Goal: Task Accomplishment & Management: Complete application form

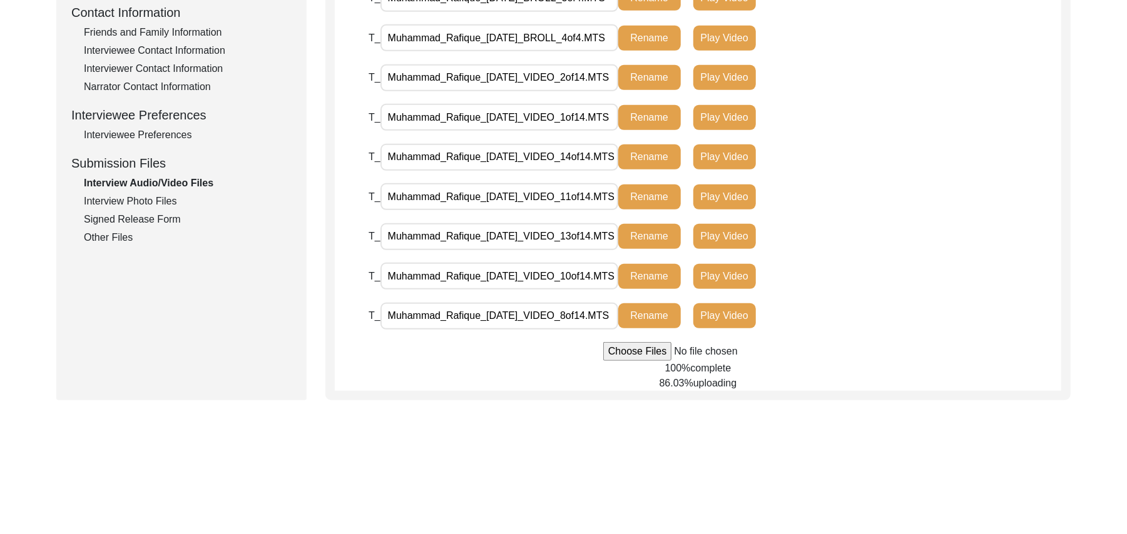
scroll to position [504, 0]
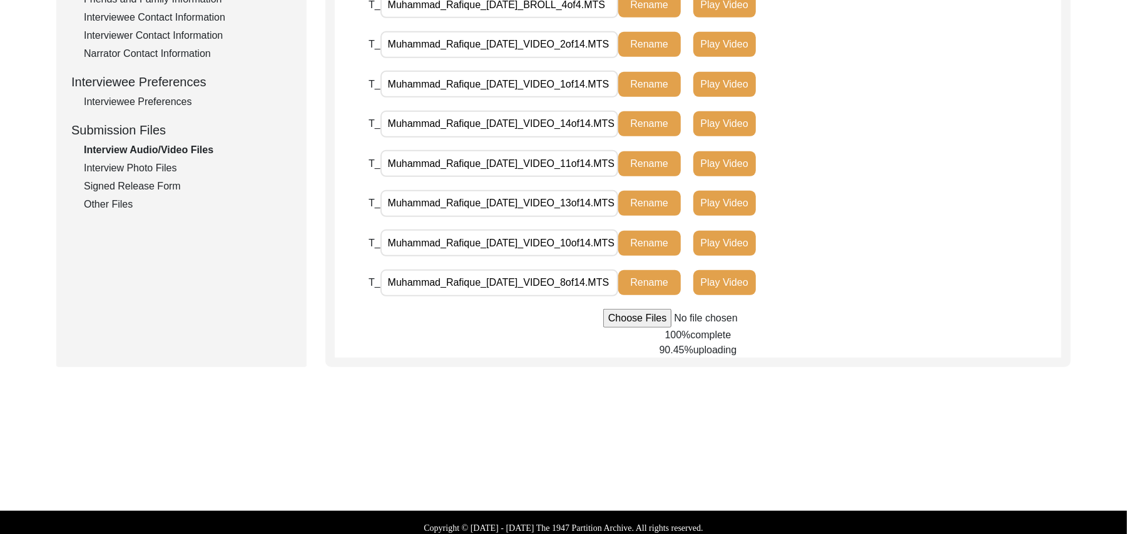
click at [618, 317] on input "file" at bounding box center [698, 318] width 190 height 19
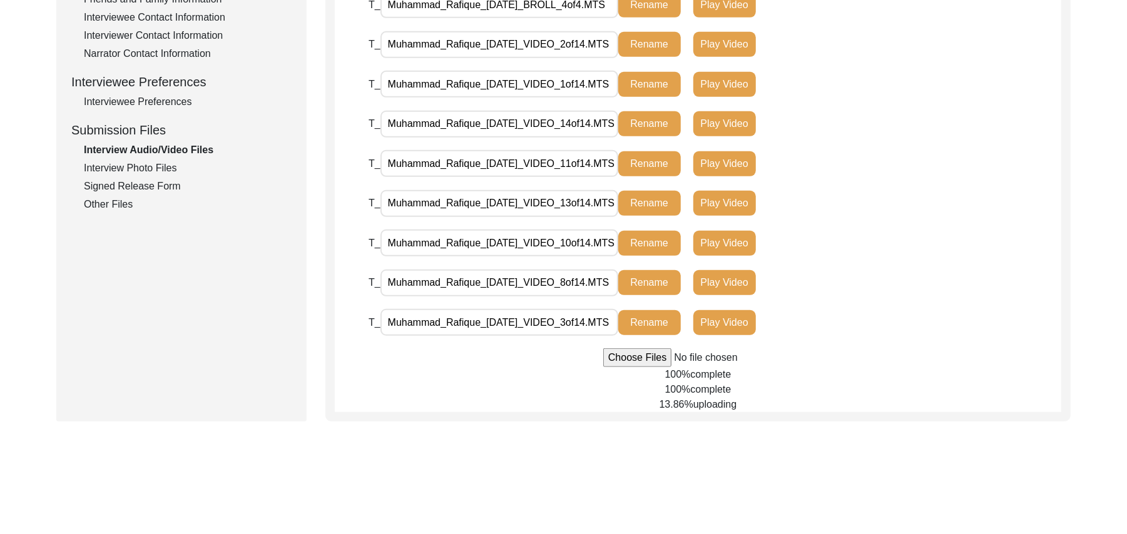
click at [642, 359] on input "file" at bounding box center [698, 358] width 190 height 19
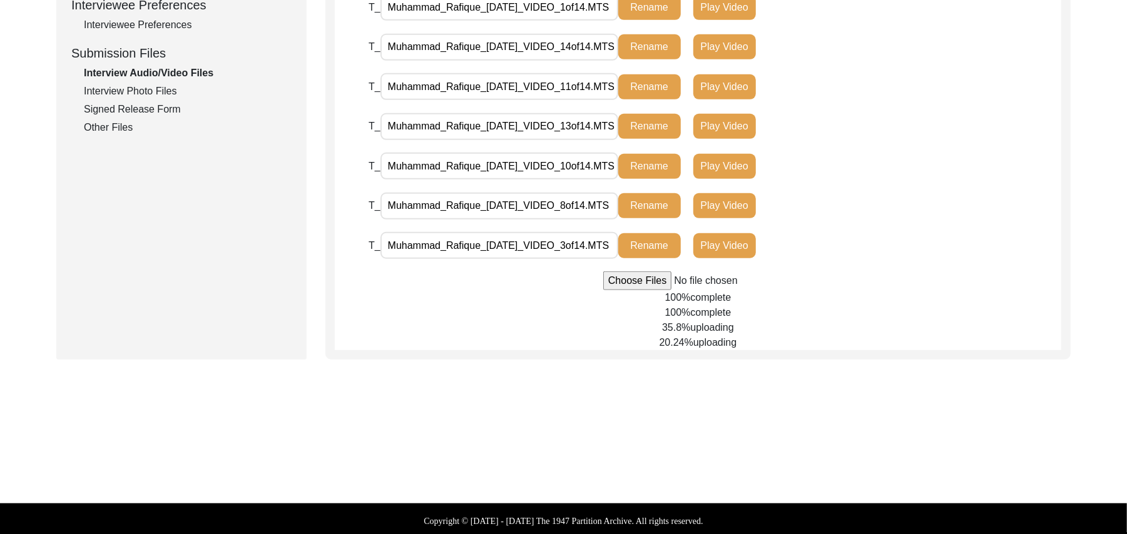
scroll to position [583, 0]
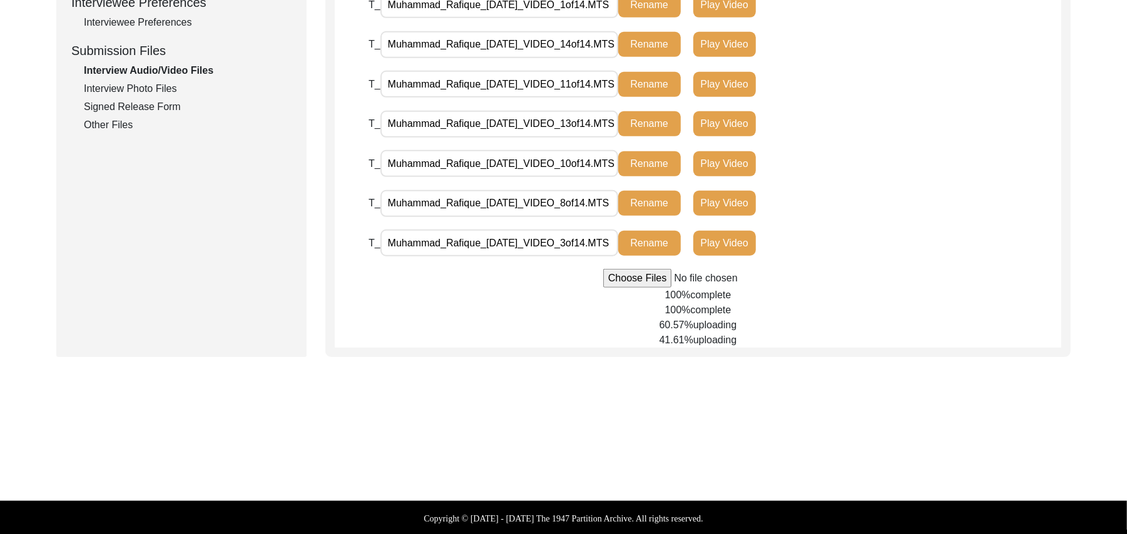
click at [635, 279] on input "file" at bounding box center [698, 278] width 190 height 19
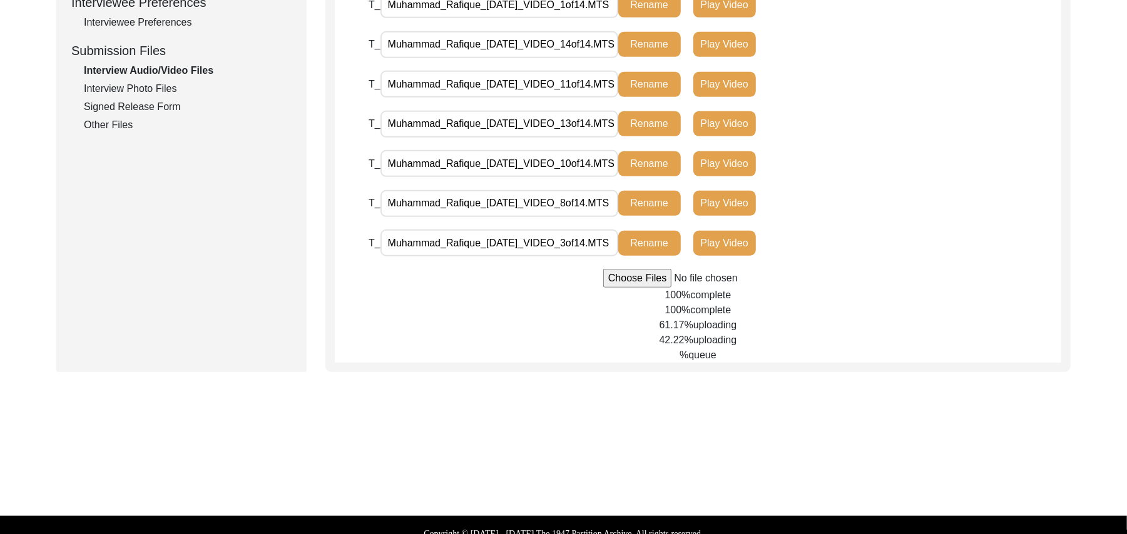
click at [631, 279] on input "file" at bounding box center [698, 278] width 190 height 19
type input "C:\fakepath\Muhammad_Rafique_[DATE]_VIDEO_7of14.MTS"
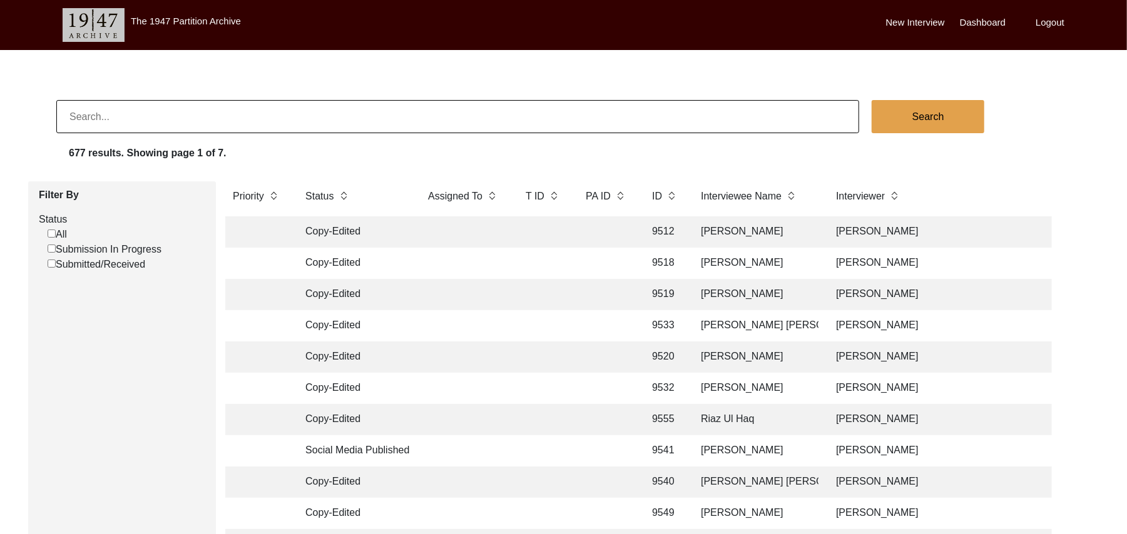
click at [53, 249] on input "Submission In Progress" at bounding box center [52, 249] width 8 height 8
checkbox input "false"
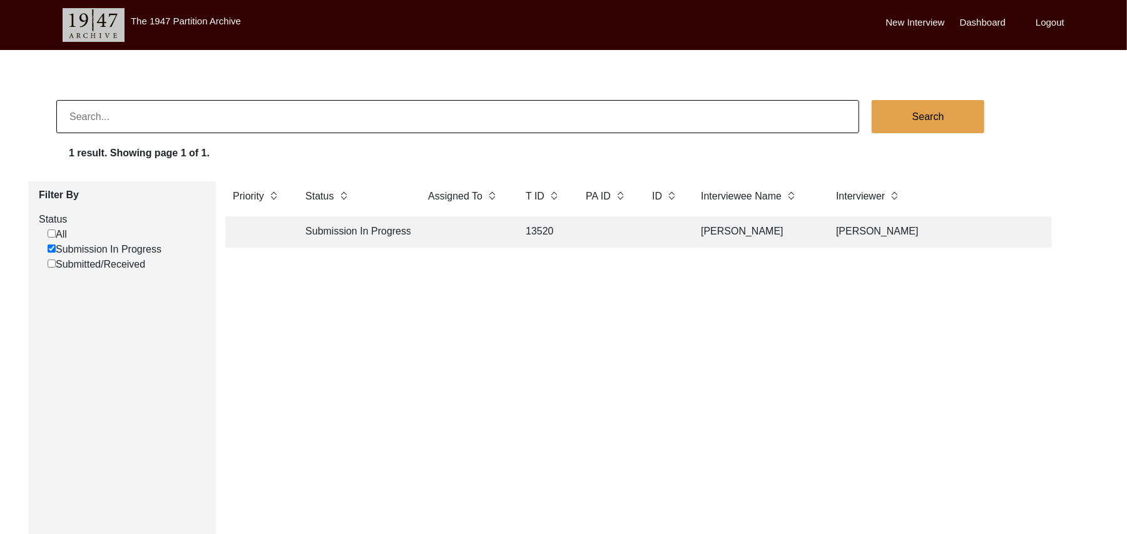
click at [548, 231] on td "13520" at bounding box center [543, 232] width 50 height 31
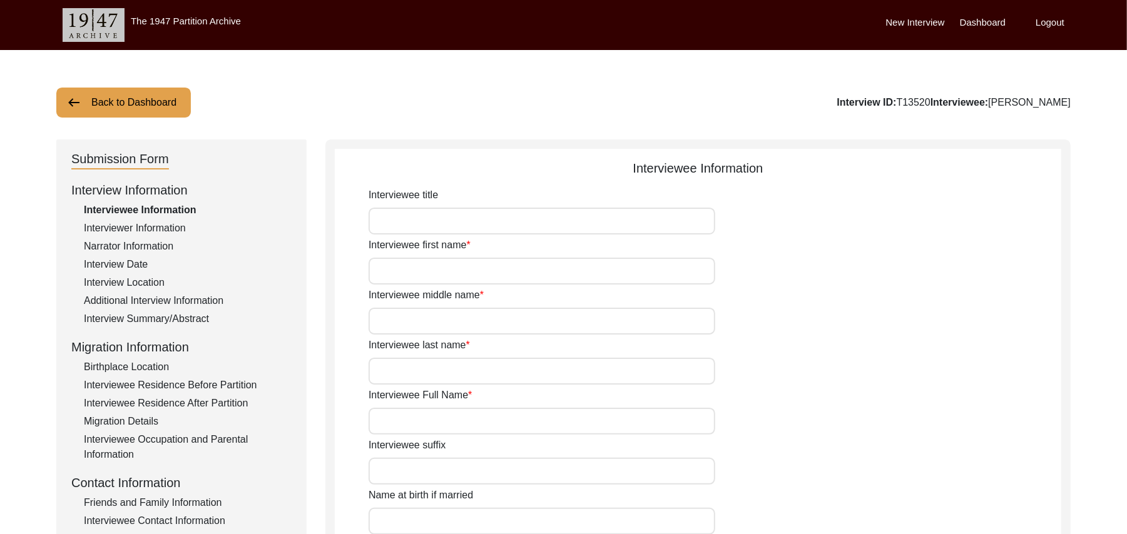
type input "Mr"
type input "Muhammad"
type input "Rafique"
type input "N/A"
type input "Muhammad Rafique"
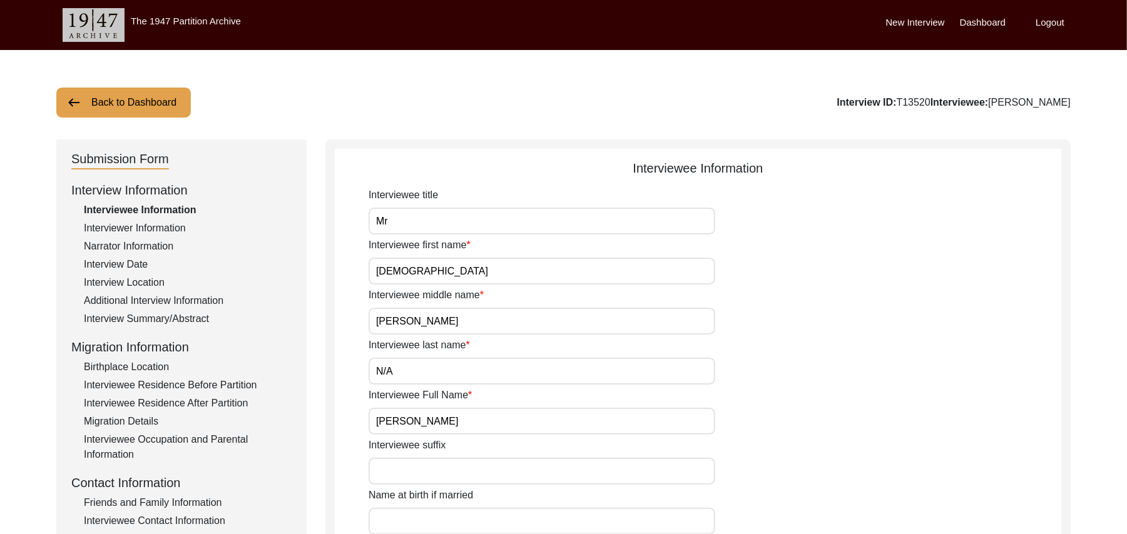
type input "N/A"
type input "Muhammad Rafique"
type input "1935"
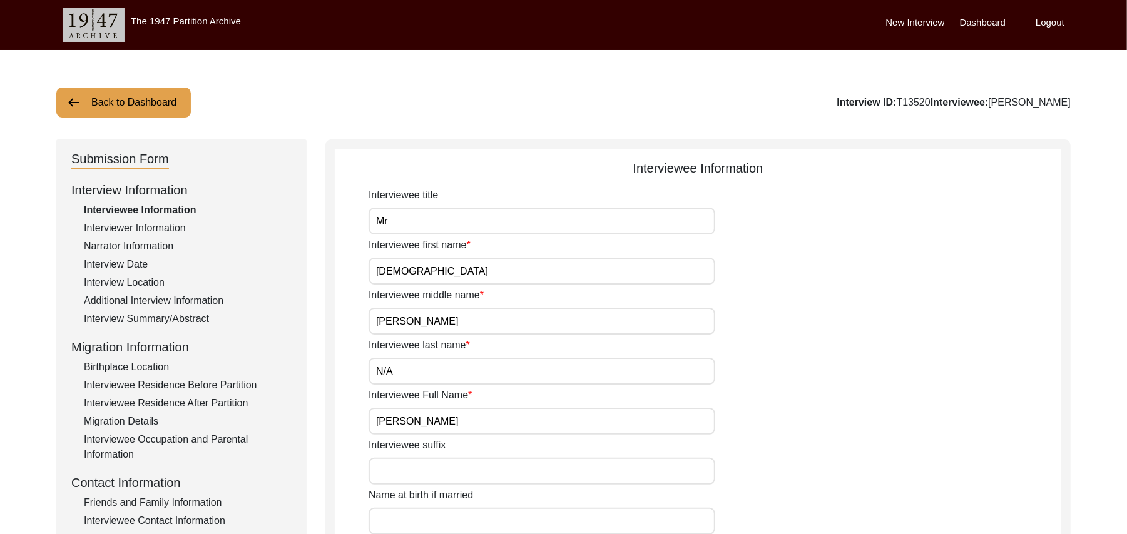
type input "91 Years"
type input "Islam"
type input "N/A"
type textarea "N/A"
type input "Punjabi"
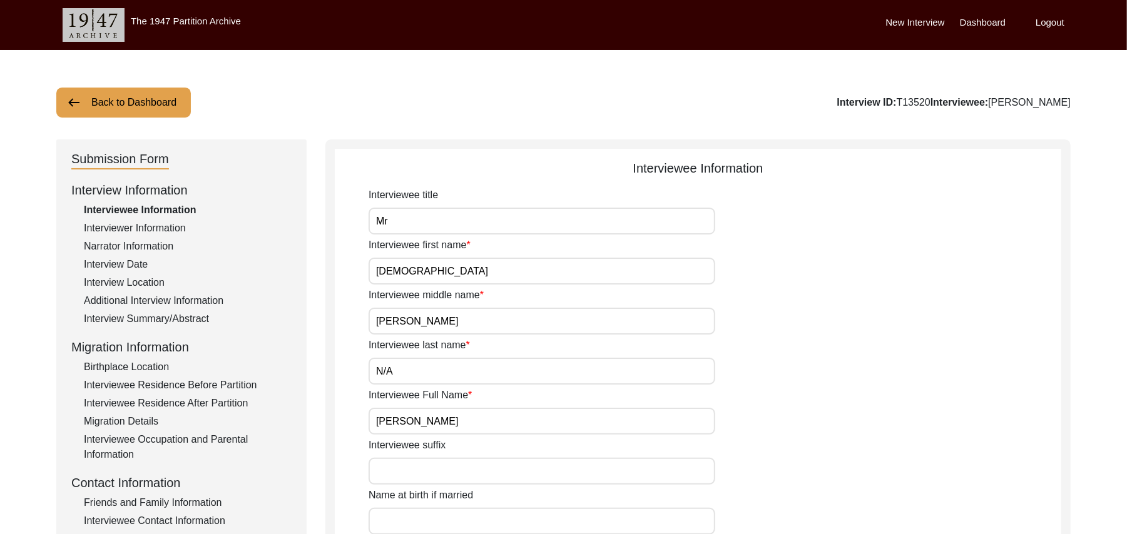
type input "Malwai"
type input "Male"
type input "Araein"
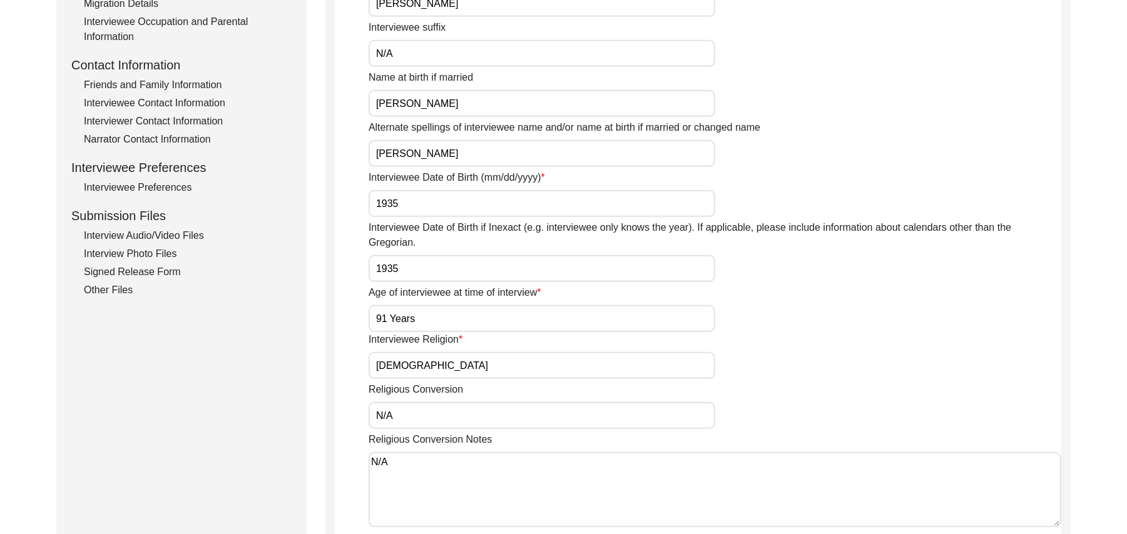
scroll to position [416, 0]
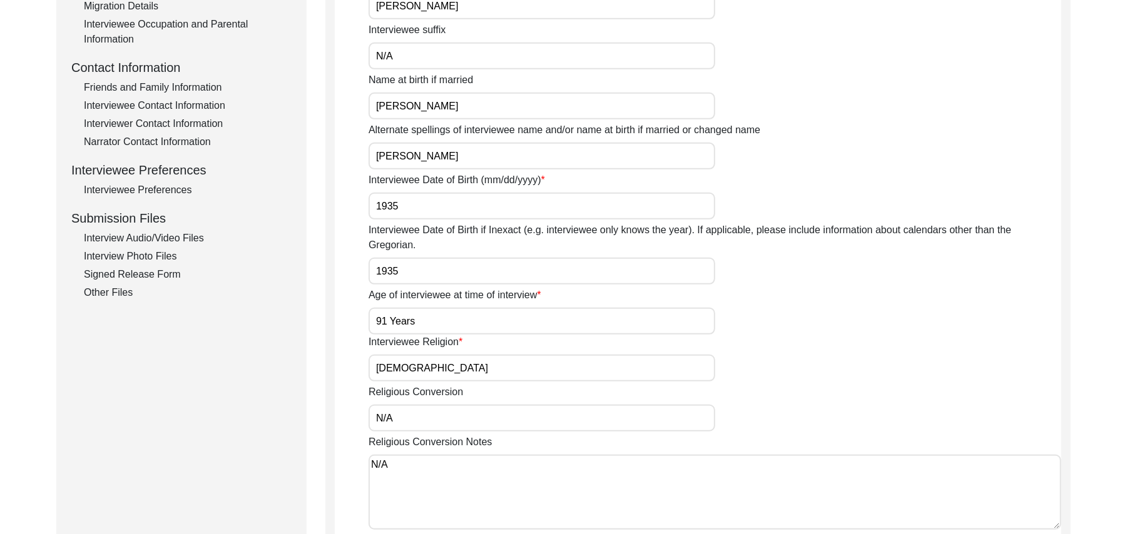
click at [170, 254] on div "Interview Photo Files" at bounding box center [188, 256] width 208 height 15
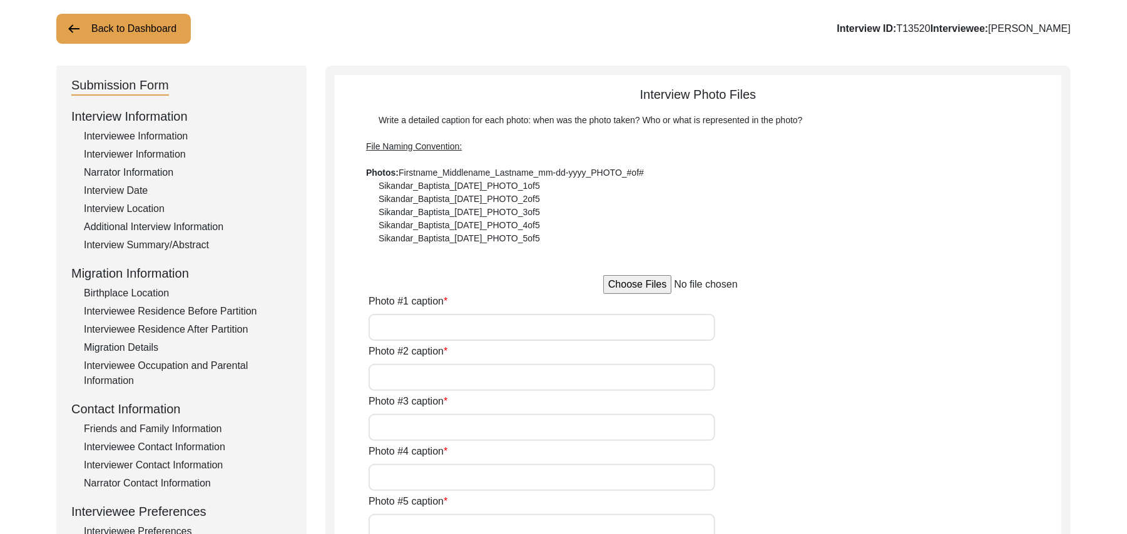
scroll to position [76, 0]
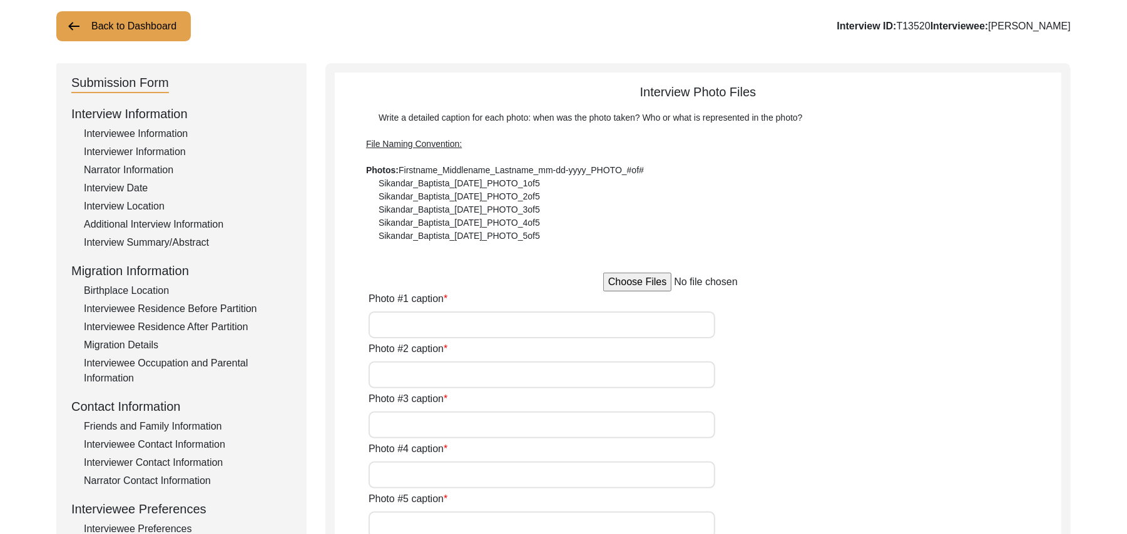
click at [662, 282] on input "file" at bounding box center [698, 282] width 190 height 19
type input "C:\fakepath\Muhammad_Rafique_08-28-2025_PHOTO_1of5.jpg"
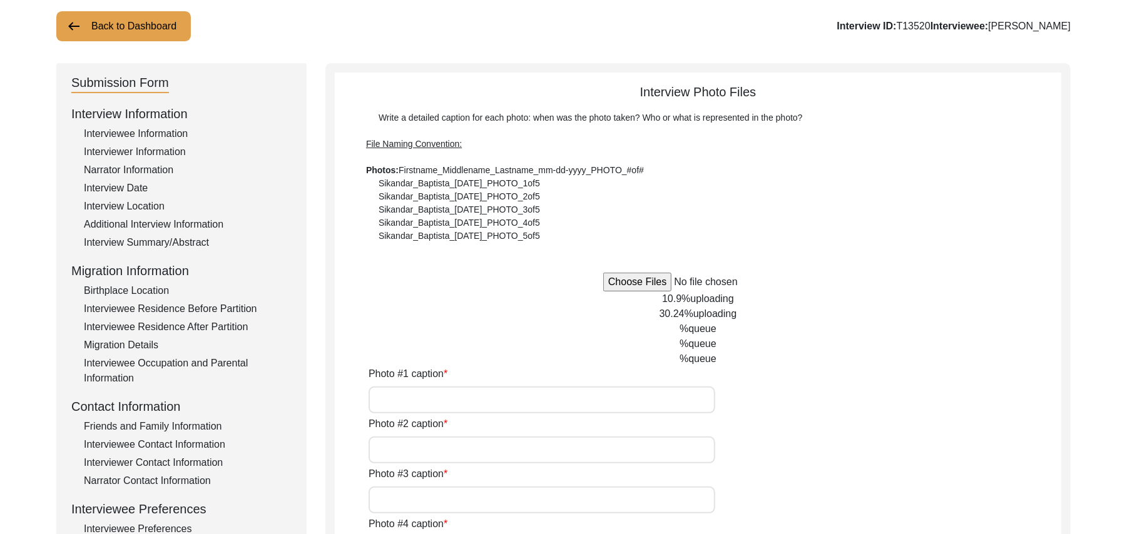
click at [522, 401] on input "Photo #1 caption" at bounding box center [542, 400] width 347 height 27
type input "Muhammad Rafique"
click at [504, 449] on input "Photo #2 caption" at bounding box center [542, 450] width 347 height 27
paste input "Muhammad Rafique"
type input "Muhammad Rafique"
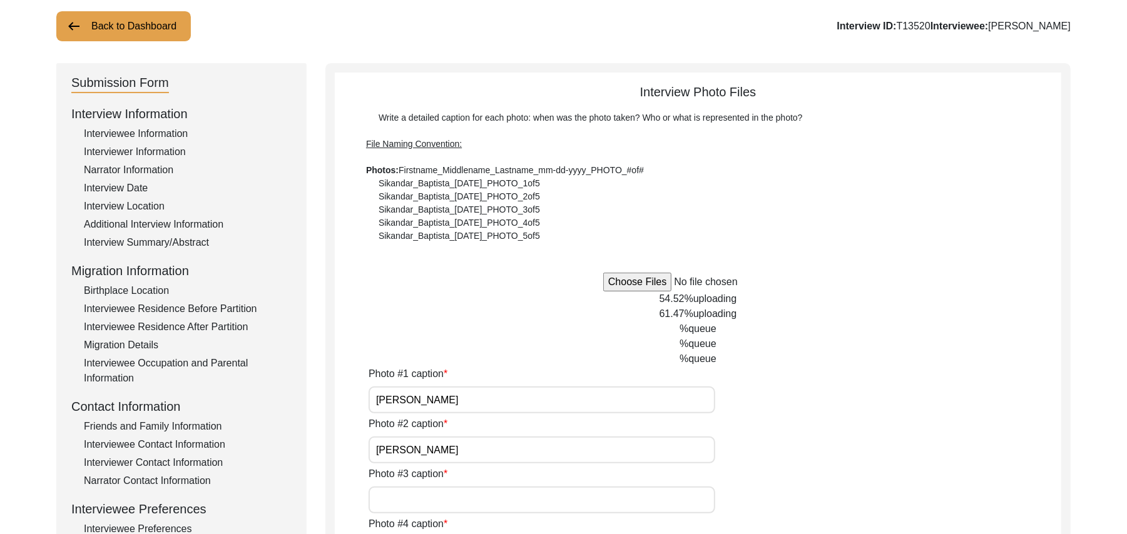
click at [491, 499] on input "Photo #3 caption" at bounding box center [542, 500] width 347 height 27
paste input "Muhammad Rafique"
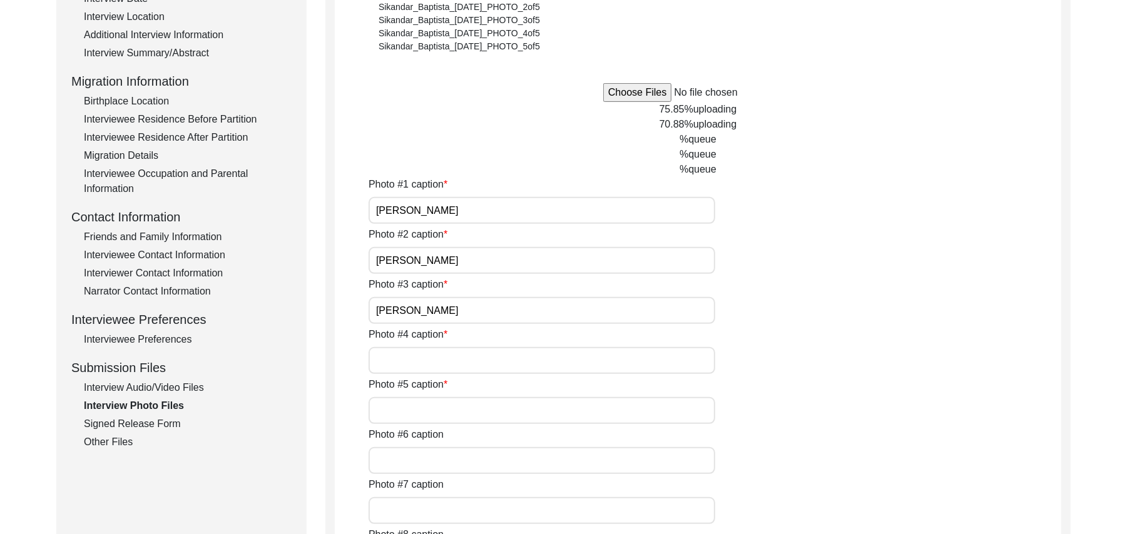
scroll to position [401, 0]
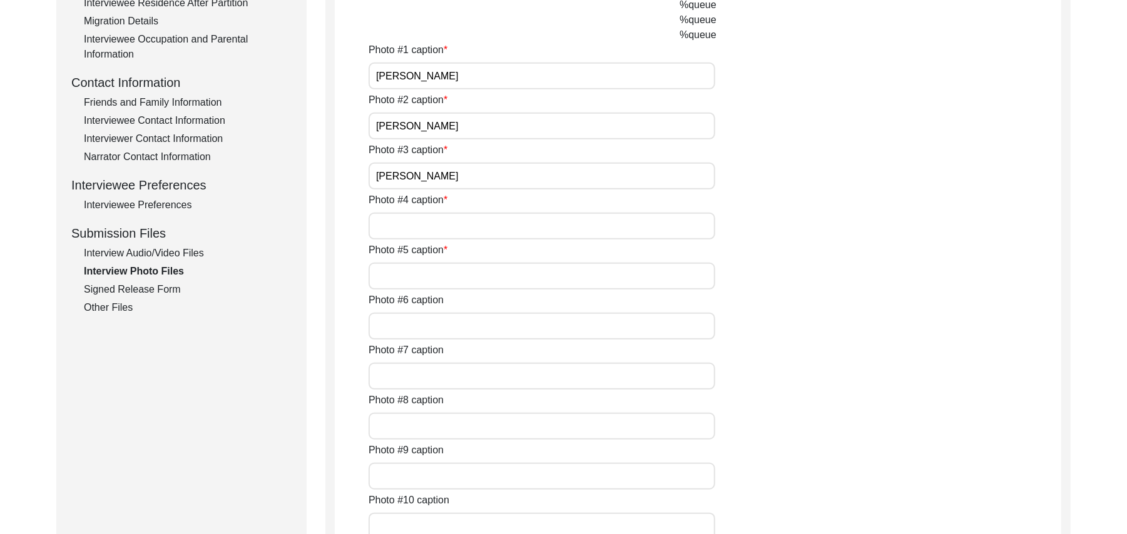
type input "Muhammad Rafique"
click at [456, 223] on input "Photo #4 caption" at bounding box center [542, 226] width 347 height 27
paste input "Muhammad Rafique"
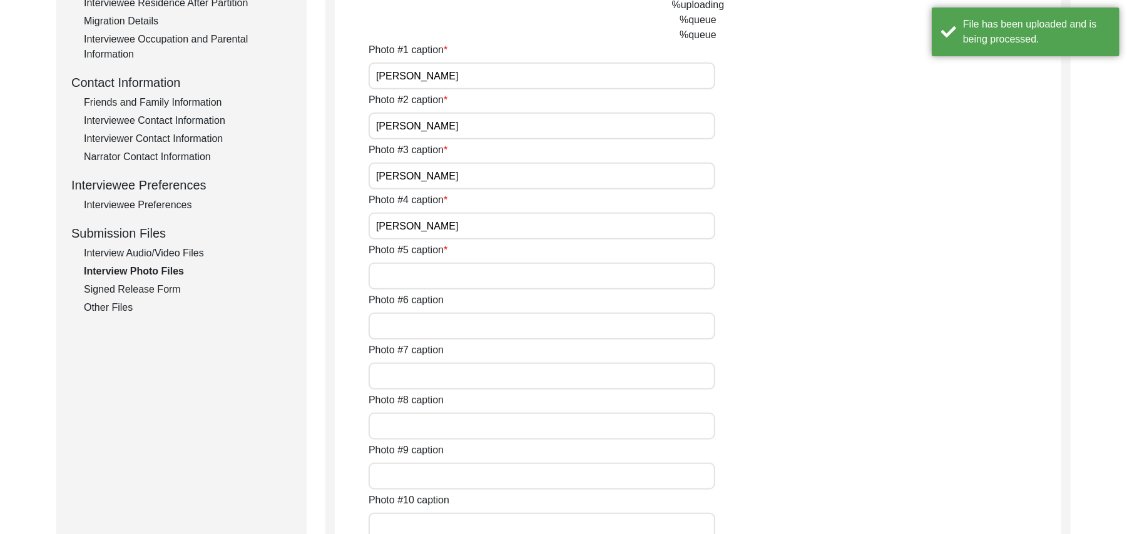
type input "Muhammad Rafique"
click at [438, 276] on input "Photo #5 caption" at bounding box center [542, 276] width 347 height 27
paste input "Muhammad Rafique"
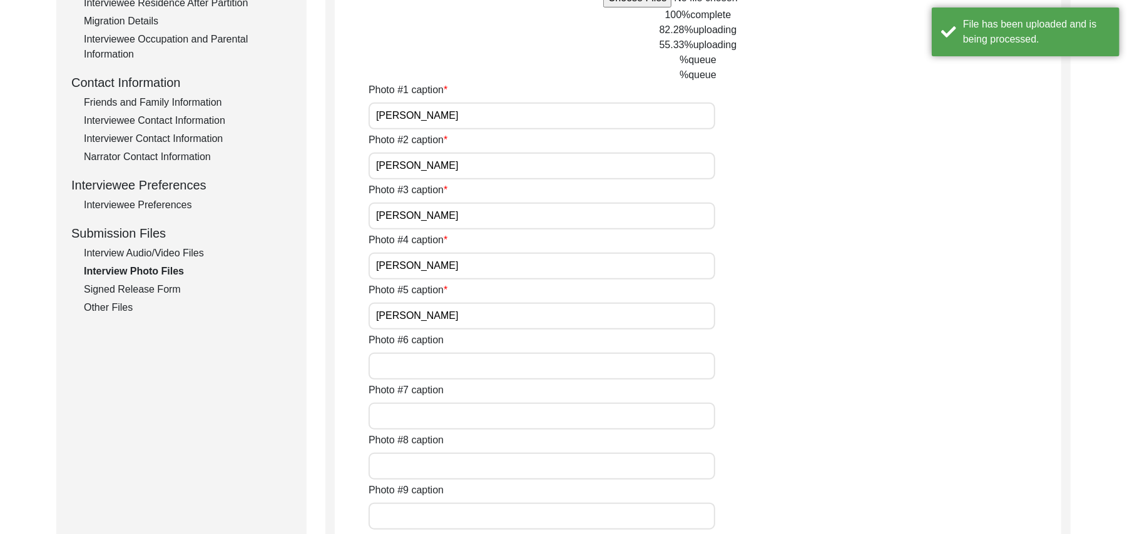
type input "Muhammad Rafique"
click at [409, 363] on input "Photo #6 caption" at bounding box center [542, 366] width 347 height 27
type input "N/A"
click at [407, 419] on input "Photo #7 caption" at bounding box center [542, 416] width 347 height 27
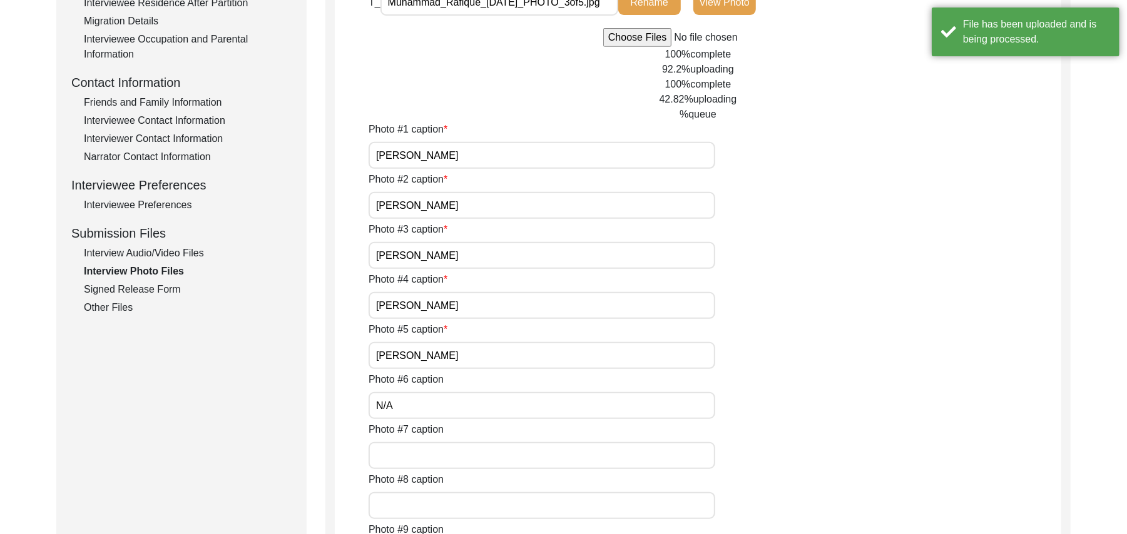
paste input "N/A"
type input "N/A"
click at [404, 493] on input "Photo #8 caption" at bounding box center [542, 506] width 347 height 27
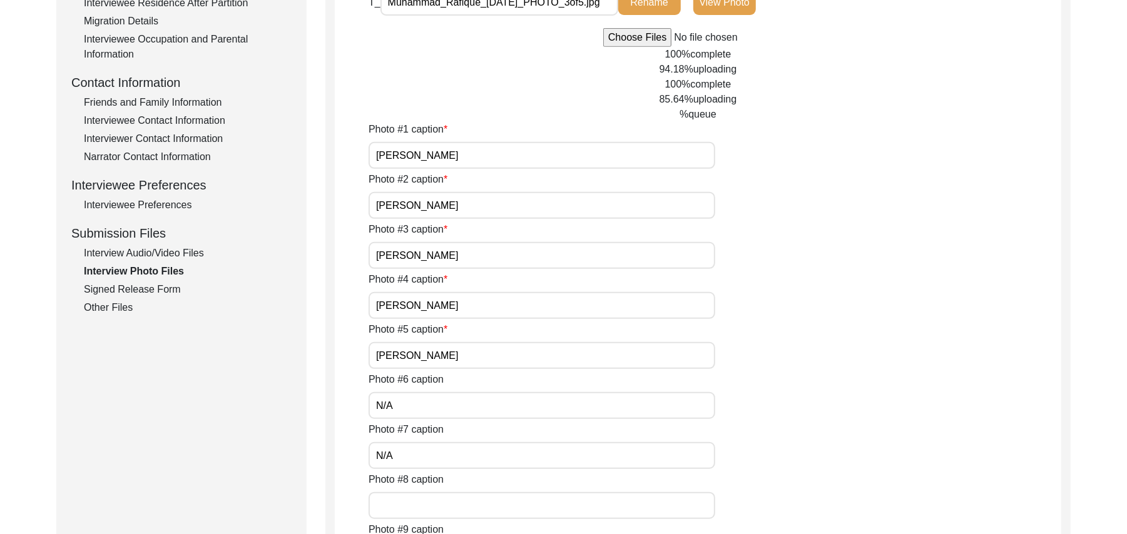
paste input "N/A"
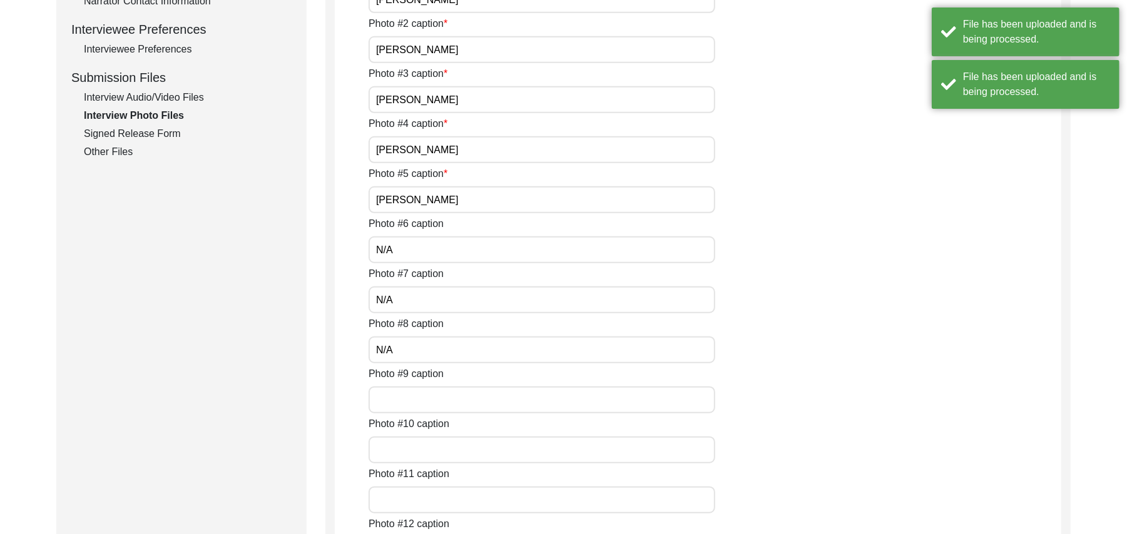
scroll to position [567, 0]
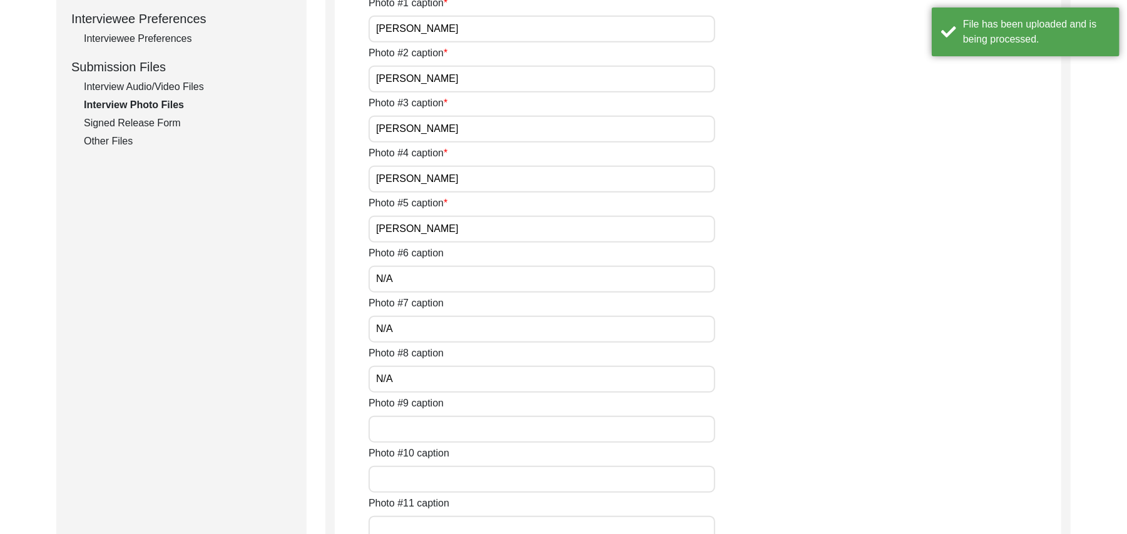
type input "N/A"
click at [424, 431] on input "Photo #9 caption" at bounding box center [542, 429] width 347 height 27
paste input "N/A"
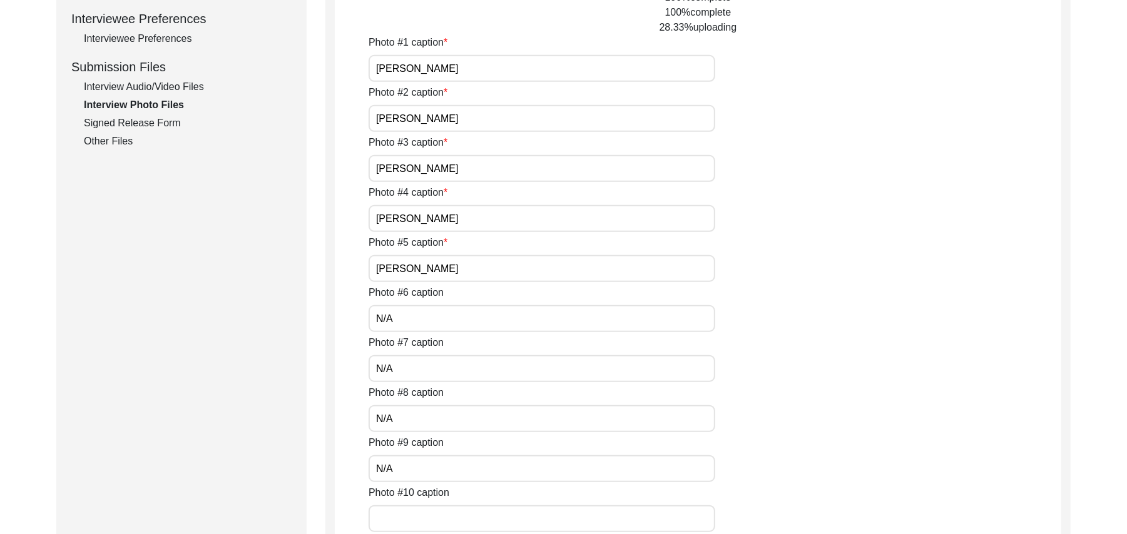
type input "N/A"
click at [416, 511] on input "Photo #10 caption" at bounding box center [542, 519] width 347 height 27
paste input "N/A"
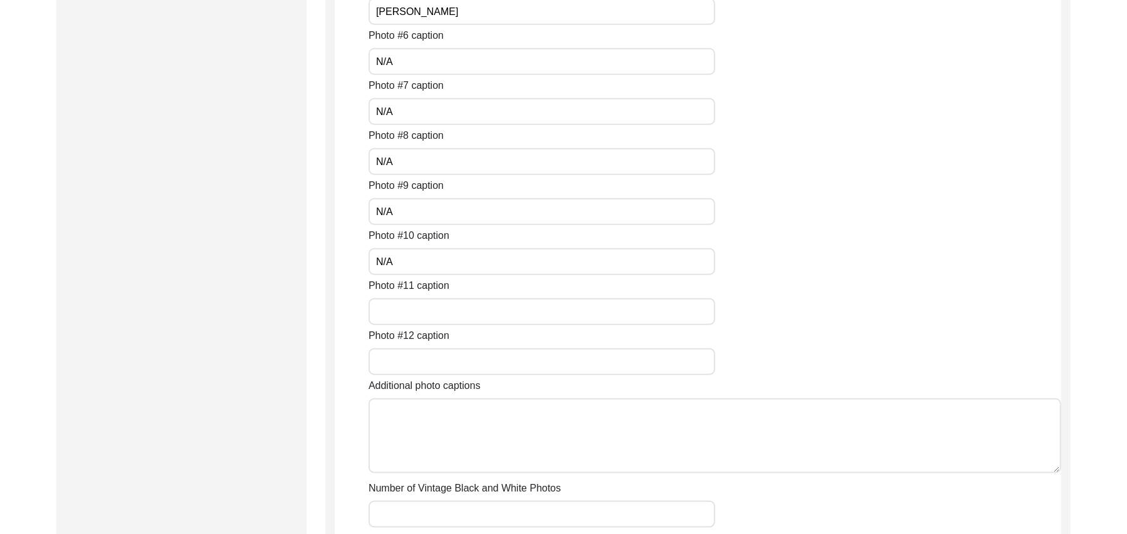
scroll to position [869, 0]
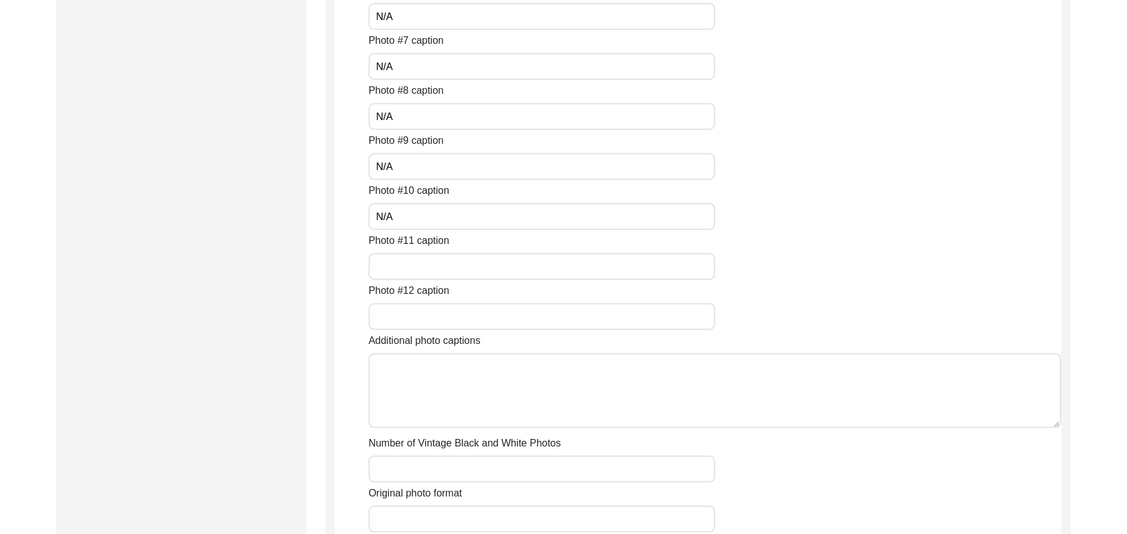
type input "N/A"
click at [479, 266] on input "Photo #11 caption" at bounding box center [542, 266] width 347 height 27
paste input "N/A"
type input "N/A"
click at [462, 305] on input "Photo #12 caption" at bounding box center [542, 317] width 347 height 27
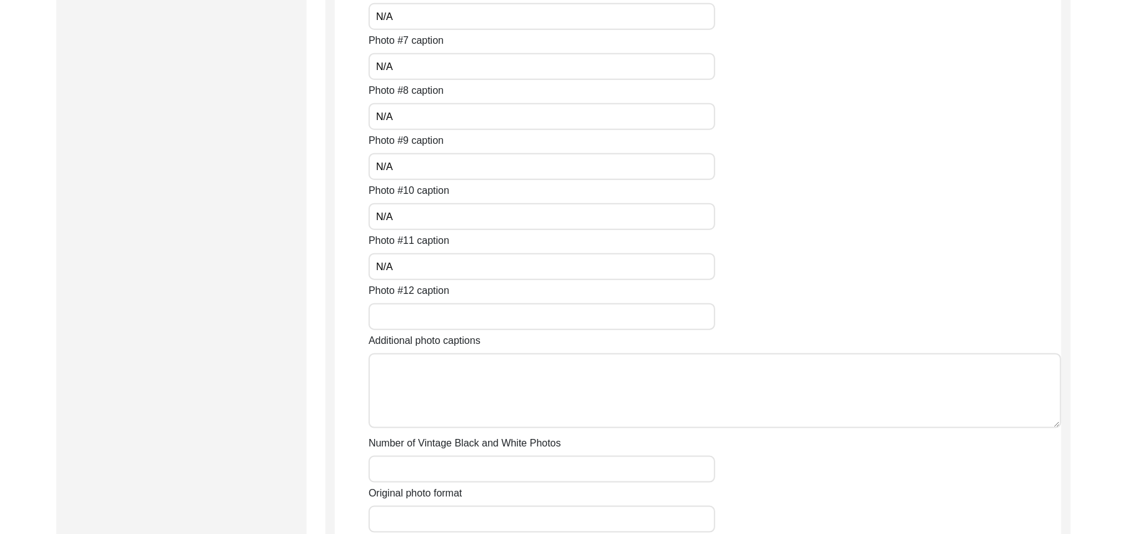
paste input "N/A"
type input "N/A"
click at [461, 376] on textarea "Additional photo captions" at bounding box center [715, 391] width 693 height 75
paste textarea "N/A"
type textarea "N/A"
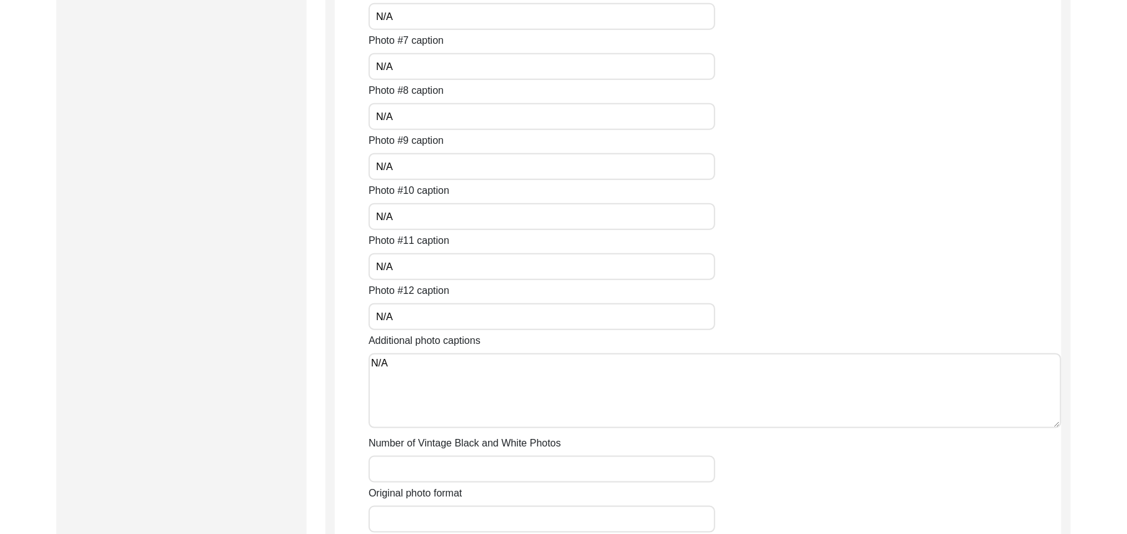
click at [451, 482] on div "Photo #1 caption Muhammad Rafique Photo #2 caption Muhammad Rafique Photo #3 ca…" at bounding box center [715, 133] width 693 height 800
click at [451, 473] on input "Number of Vintage Black and White Photos" at bounding box center [542, 469] width 347 height 27
paste input "N/A"
type input "N/A"
click at [449, 519] on input "Original photo format" at bounding box center [542, 519] width 347 height 27
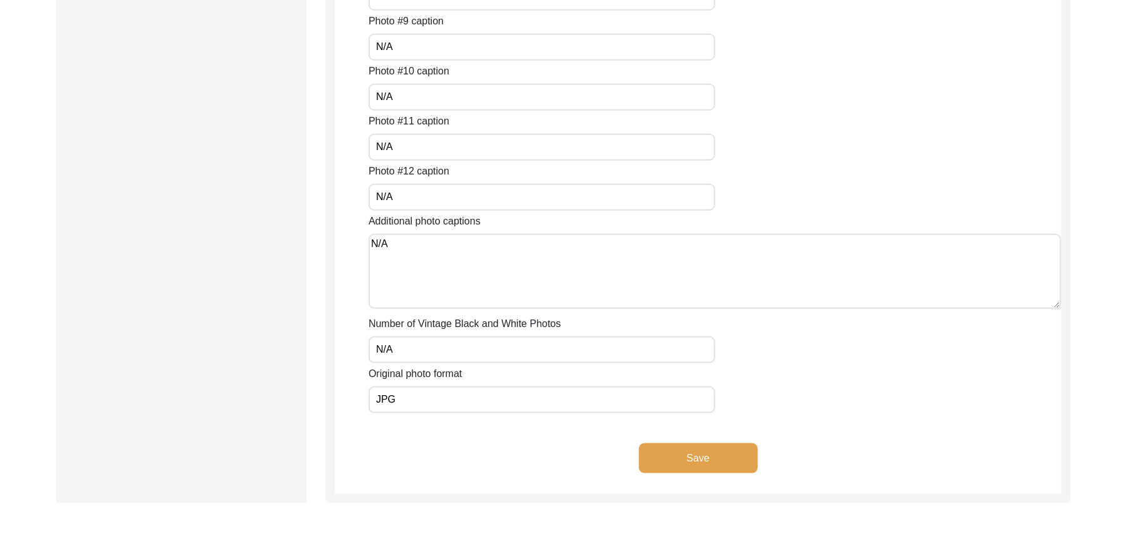
scroll to position [980, 0]
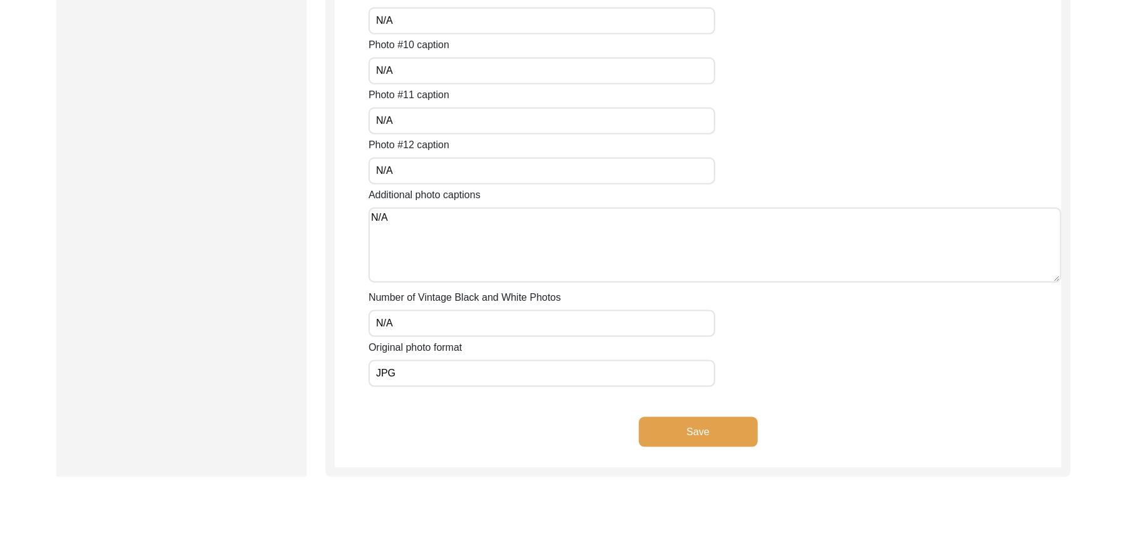
type input "JPG"
click at [724, 427] on button "Save" at bounding box center [698, 432] width 119 height 30
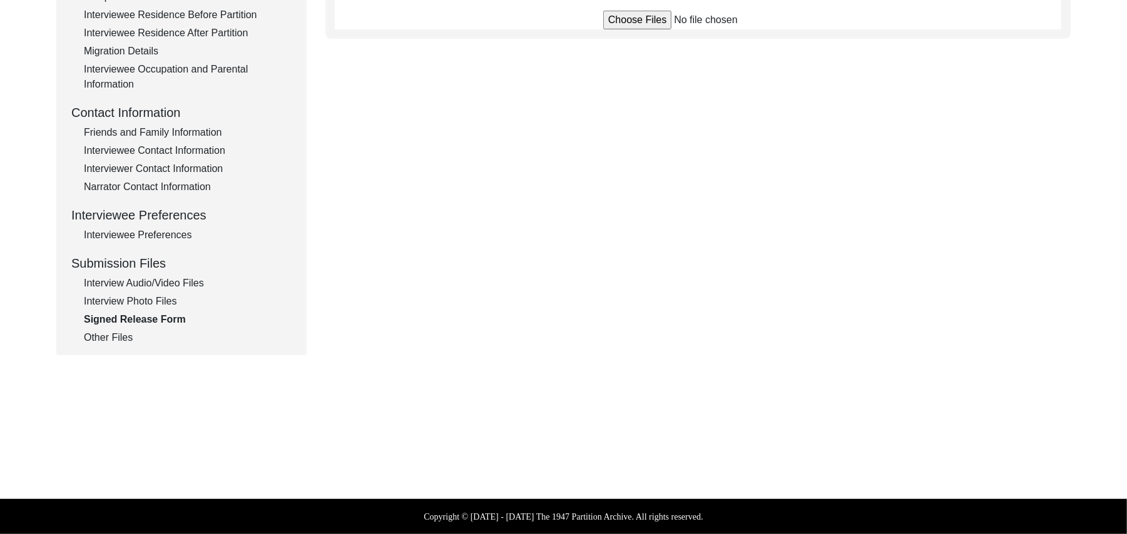
scroll to position [369, 0]
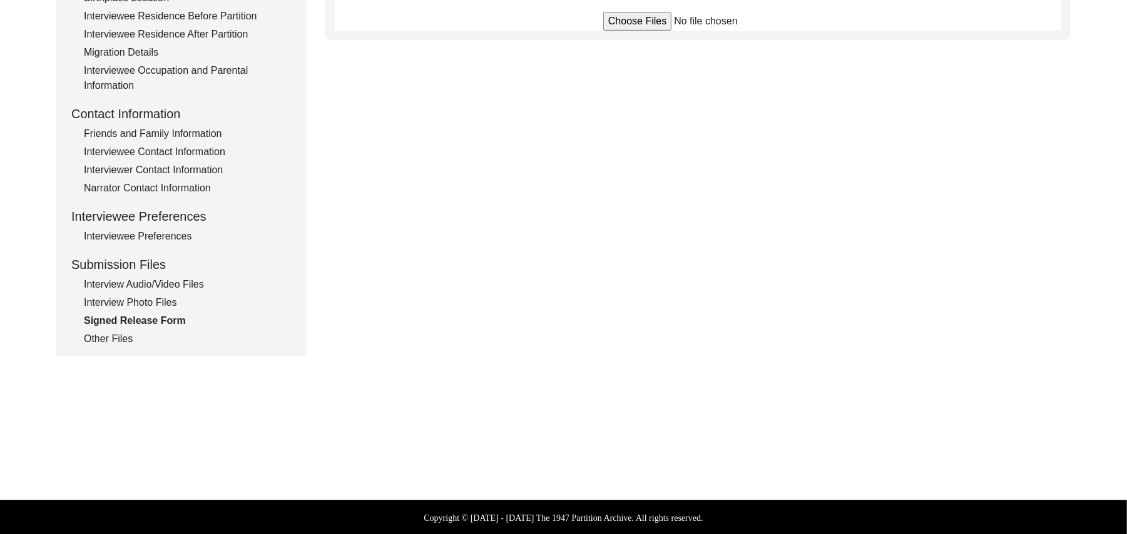
click at [642, 21] on input "file" at bounding box center [698, 21] width 190 height 19
type input "C:\fakepath\Muhammad_Rafique_08-28-2025_RELEASE_1of2.jpg"
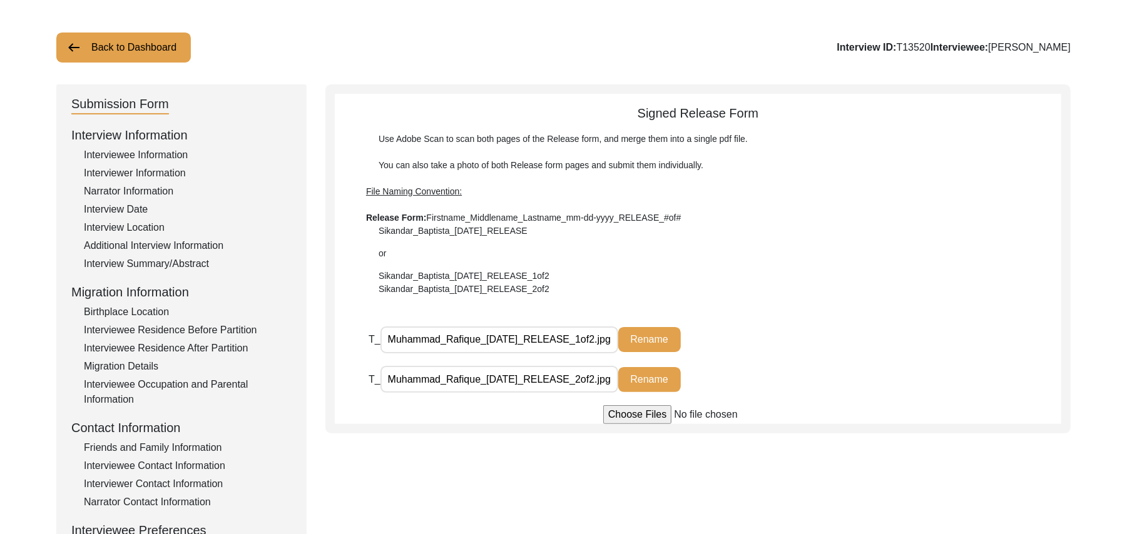
scroll to position [23, 0]
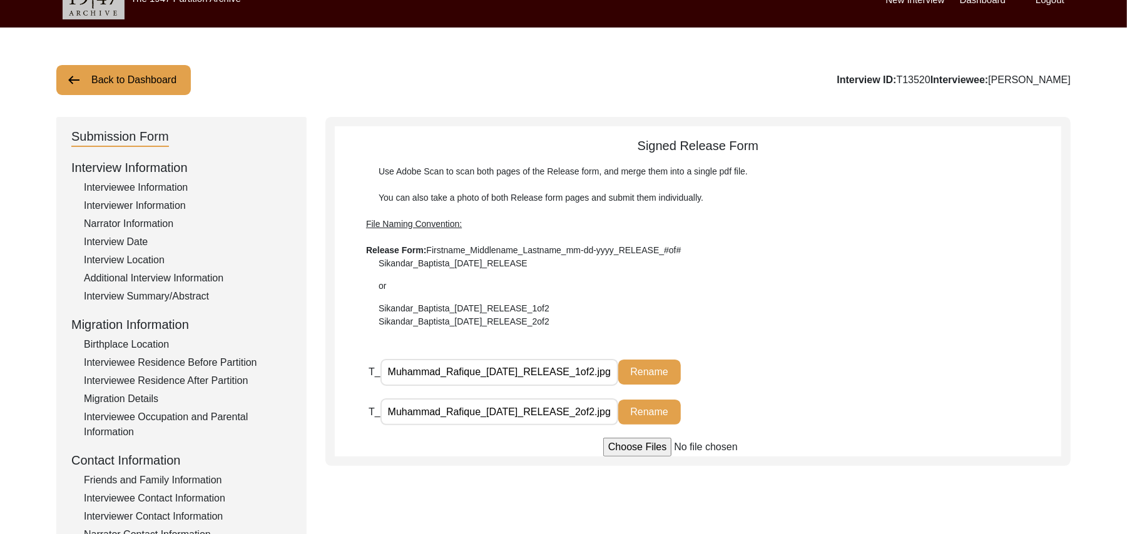
click at [150, 74] on button "Back to Dashboard" at bounding box center [123, 80] width 135 height 30
